Goal: Browse casually

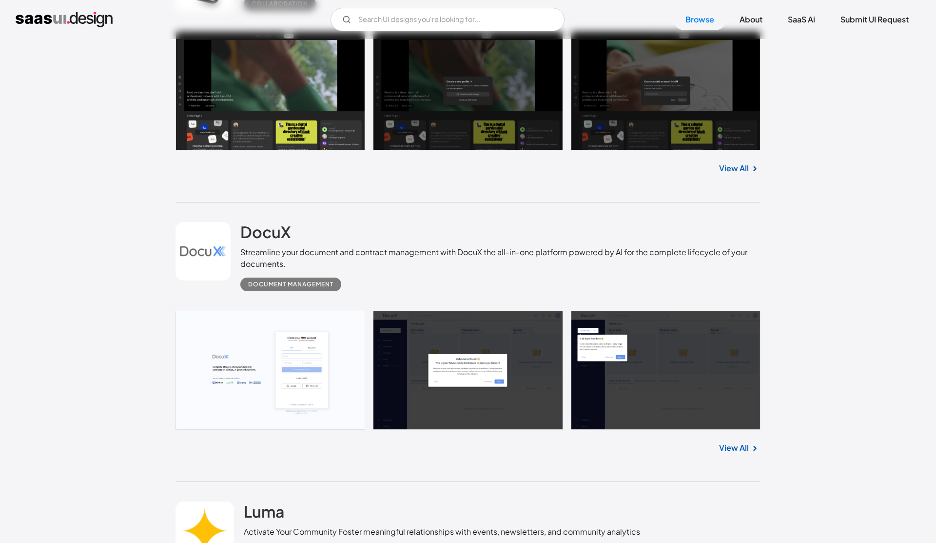
scroll to position [448, 0]
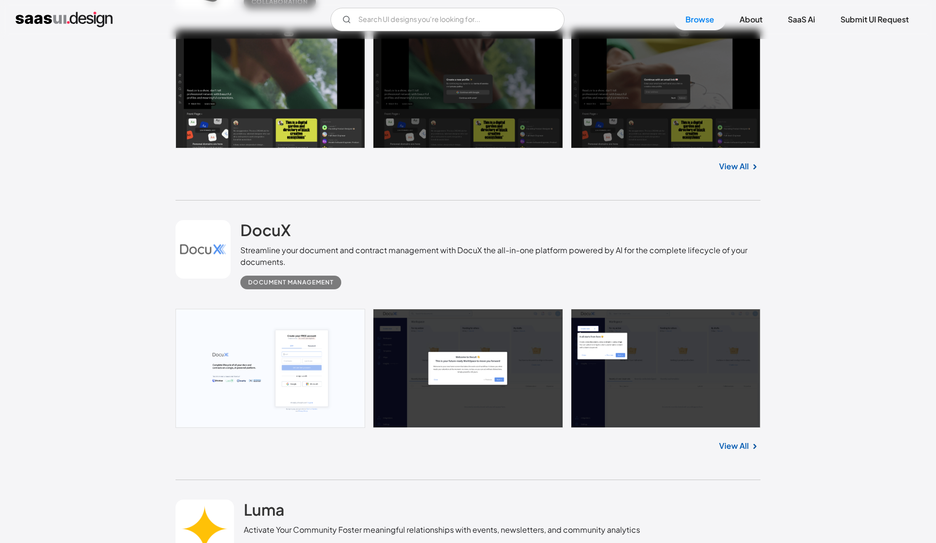
click at [207, 257] on link at bounding box center [203, 249] width 55 height 59
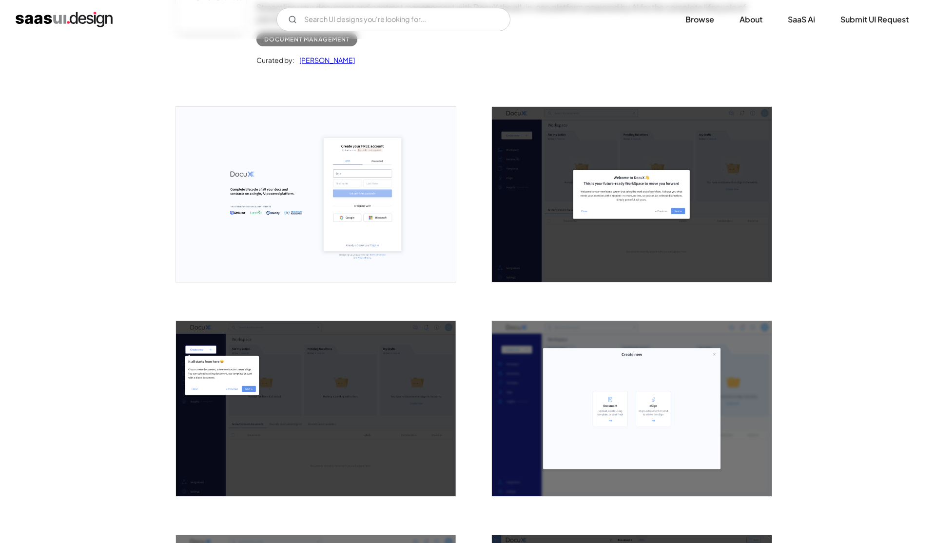
scroll to position [62, 0]
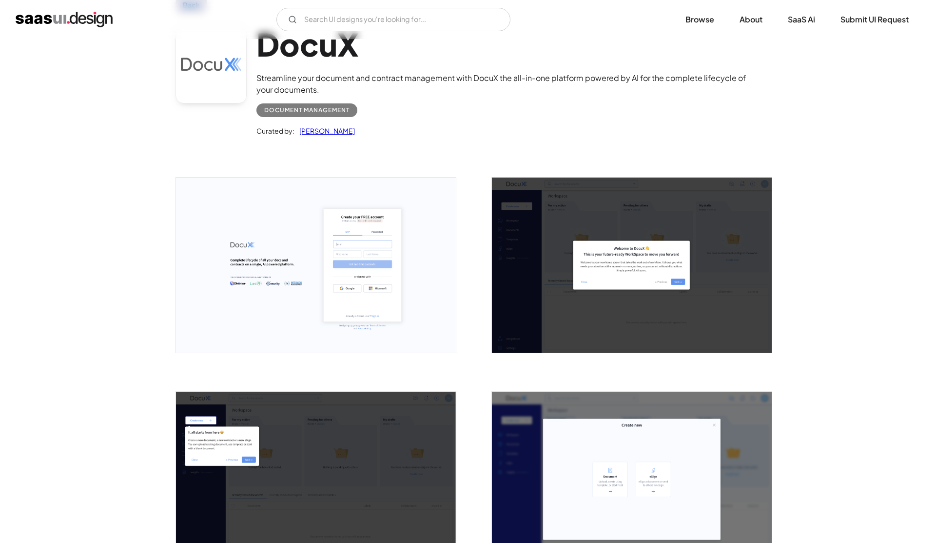
click at [327, 226] on img "open lightbox" at bounding box center [316, 264] width 280 height 175
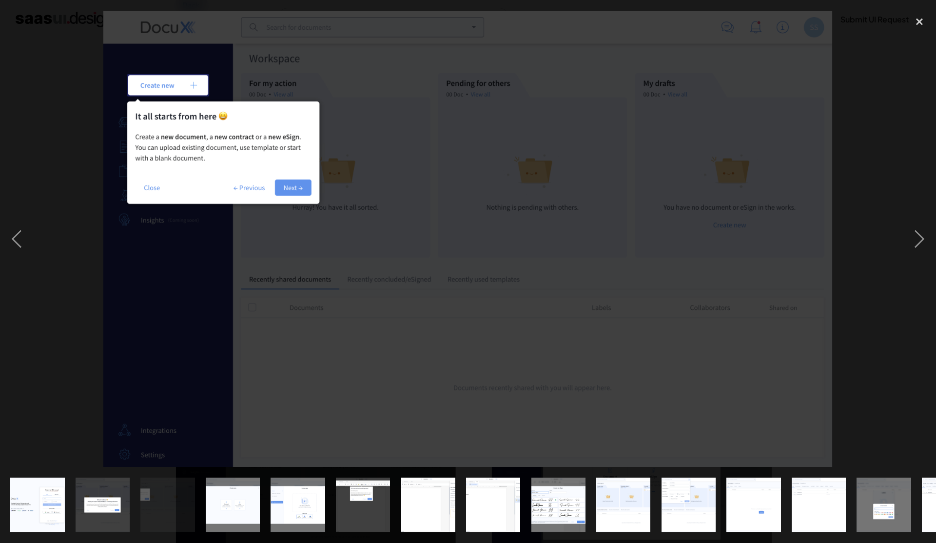
scroll to position [0, 0]
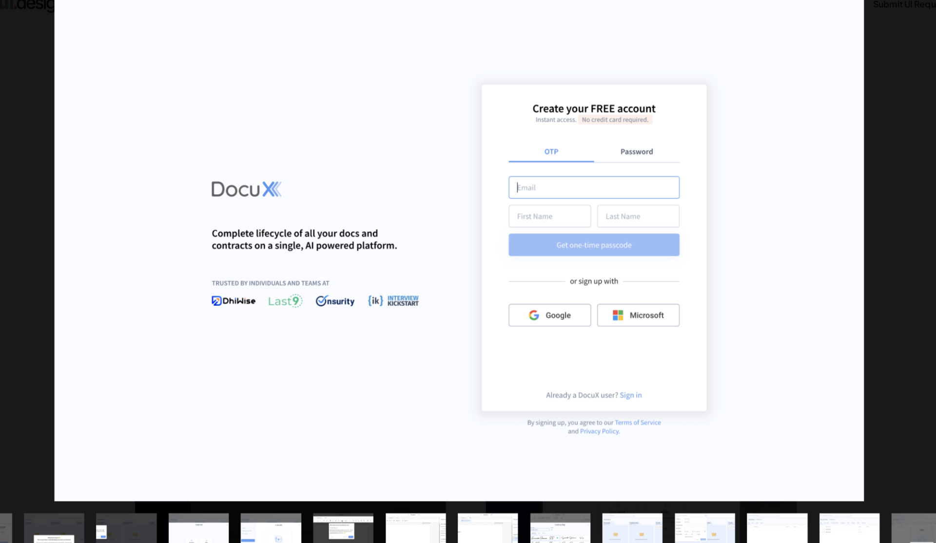
click at [566, 119] on img at bounding box center [468, 239] width 730 height 456
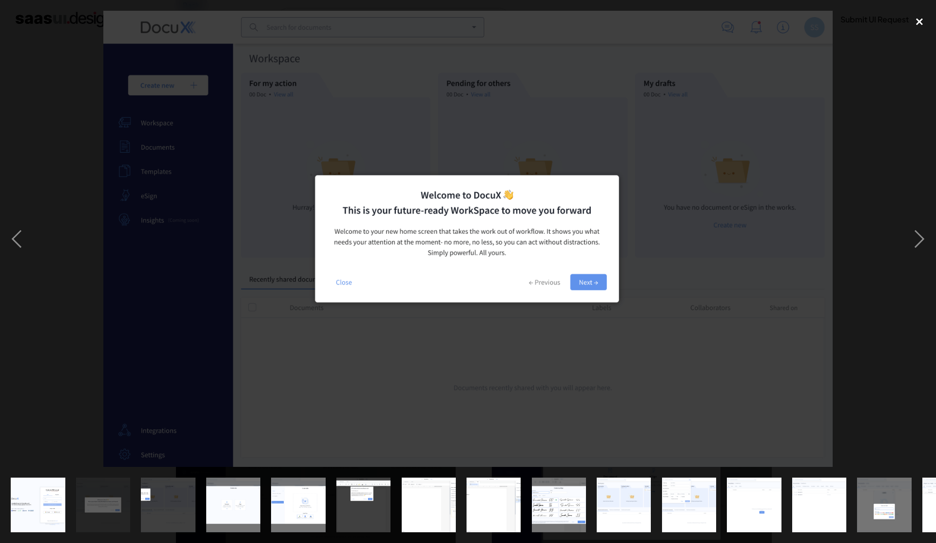
click at [919, 23] on div "close lightbox" at bounding box center [919, 21] width 33 height 21
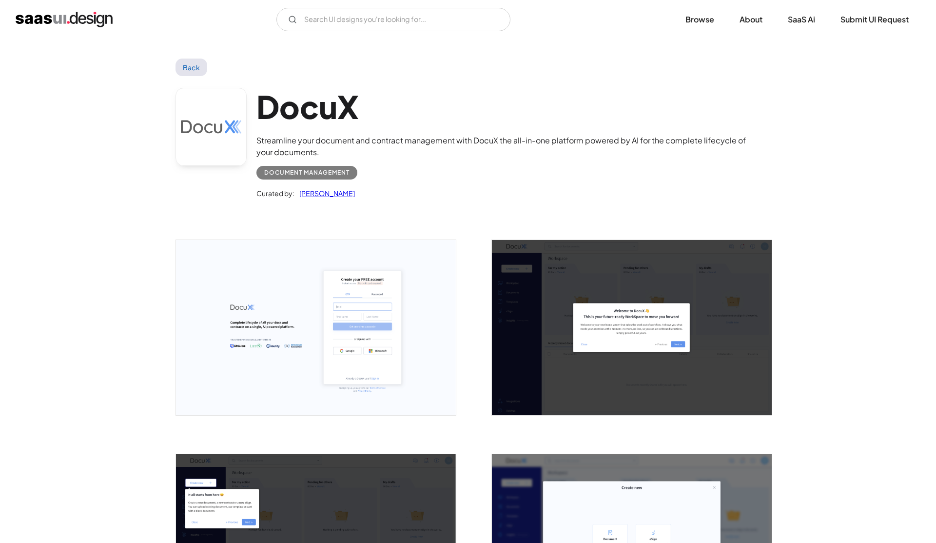
click at [297, 283] on img "open lightbox" at bounding box center [316, 327] width 280 height 175
